Goal: Information Seeking & Learning: Learn about a topic

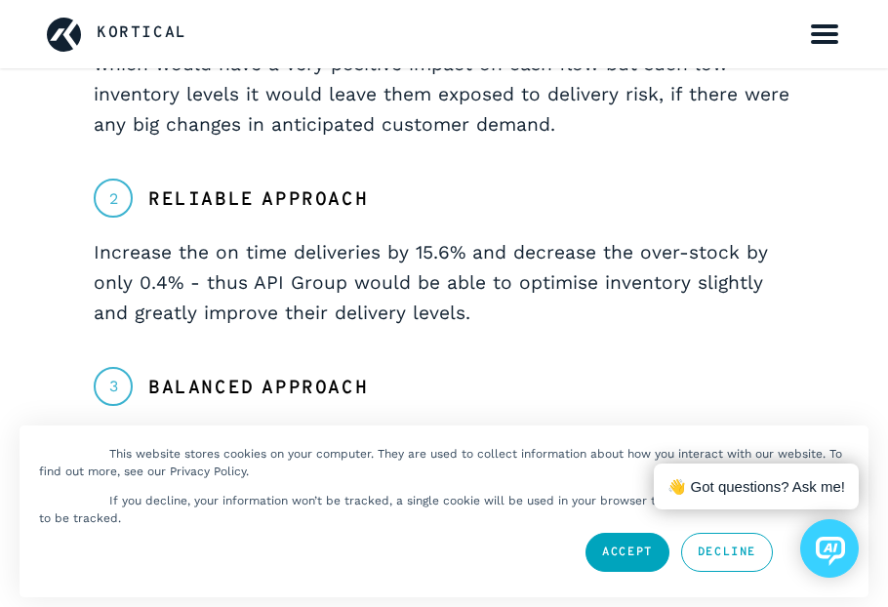
scroll to position [3660, 0]
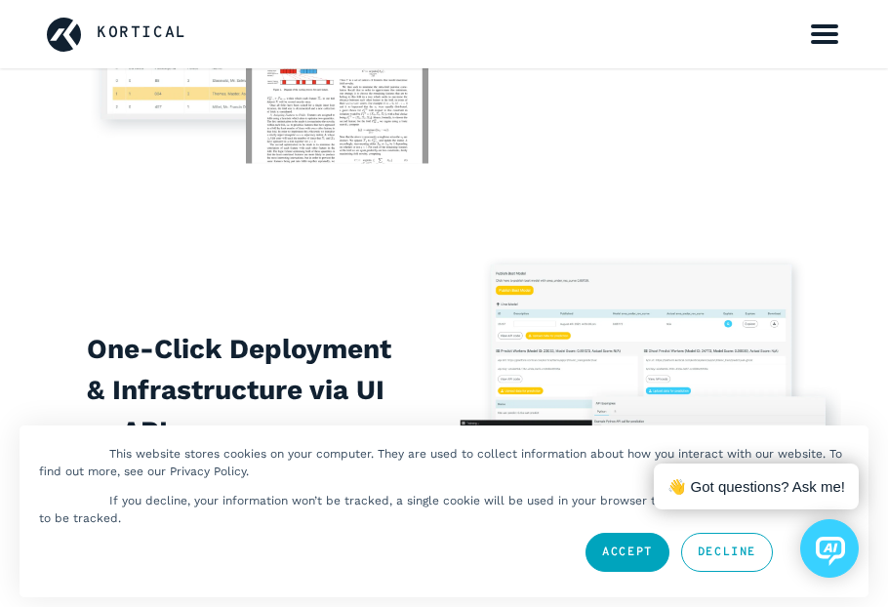
scroll to position [5466, 0]
